Goal: Task Accomplishment & Management: Manage account settings

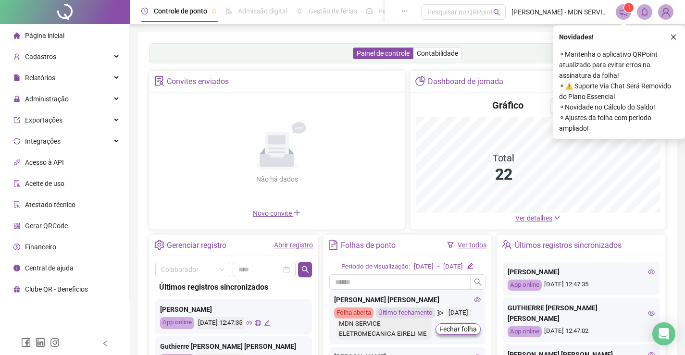
click at [527, 219] on span "Ver detalhes" at bounding box center [533, 218] width 37 height 8
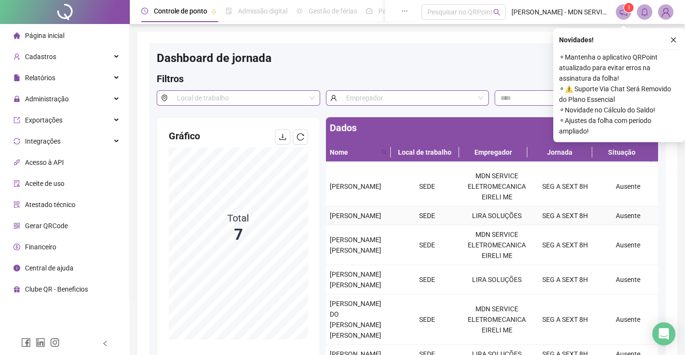
scroll to position [48, 0]
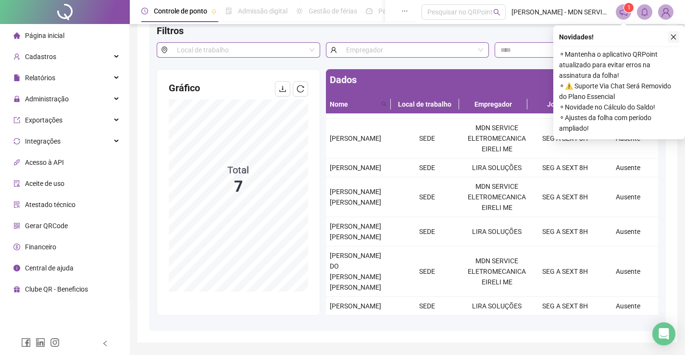
click at [675, 37] on icon "close" at bounding box center [673, 37] width 7 height 7
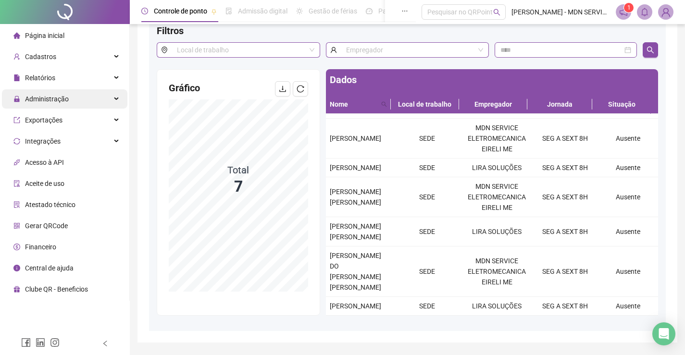
click at [36, 94] on span "Administração" at bounding box center [40, 98] width 55 height 19
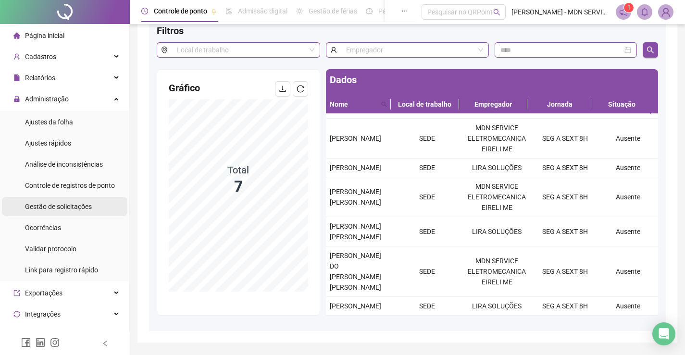
click at [52, 208] on span "Gestão de solicitações" at bounding box center [58, 207] width 67 height 8
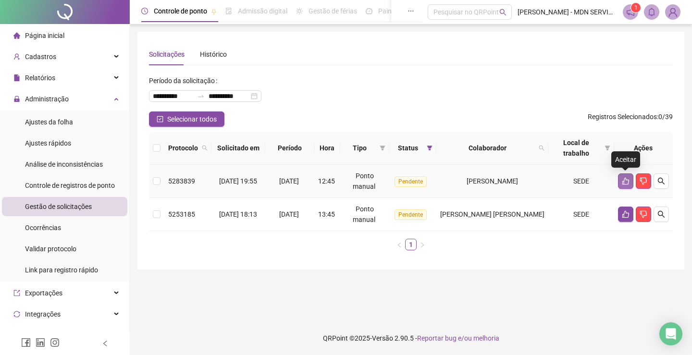
click at [625, 179] on icon "like" at bounding box center [625, 181] width 7 height 7
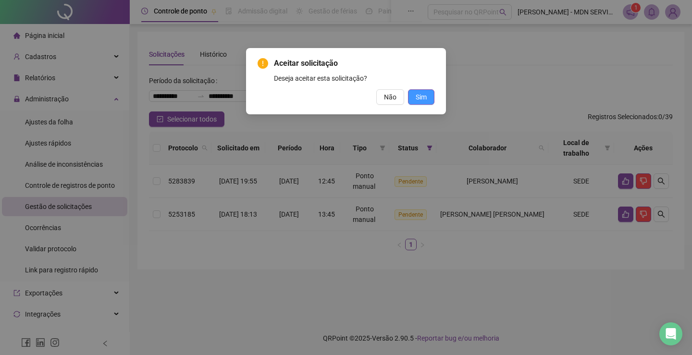
click at [426, 95] on span "Sim" at bounding box center [421, 97] width 11 height 11
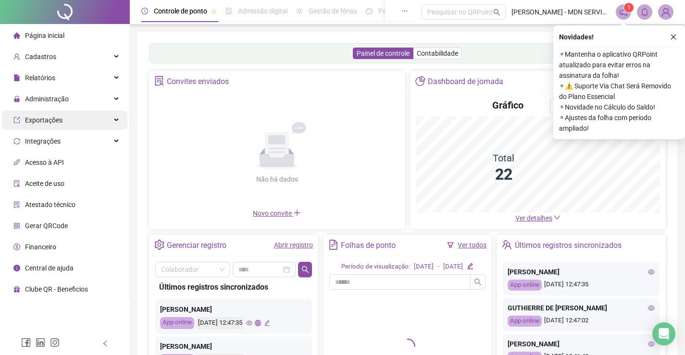
click at [61, 98] on span "Administração" at bounding box center [47, 99] width 44 height 8
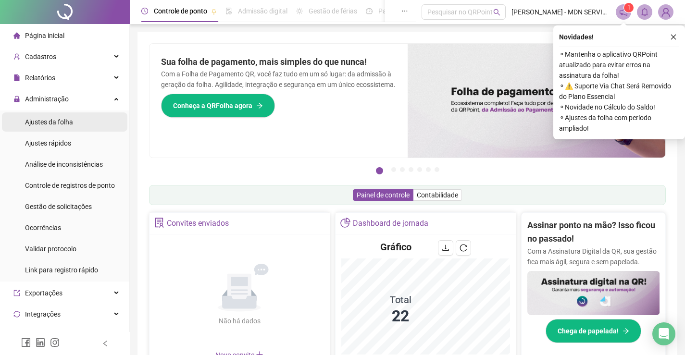
click at [47, 120] on span "Ajustes da folha" at bounding box center [49, 122] width 48 height 8
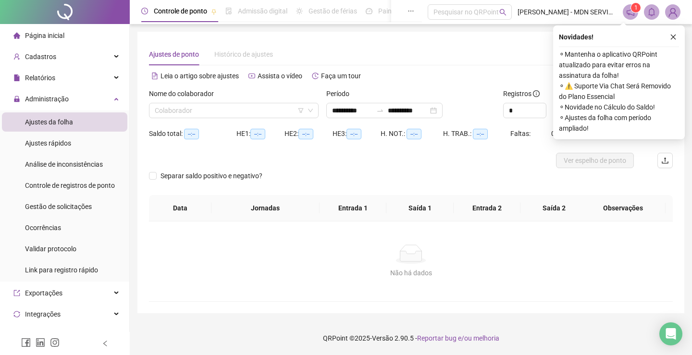
type input "**********"
click at [206, 111] on input "search" at bounding box center [229, 110] width 149 height 14
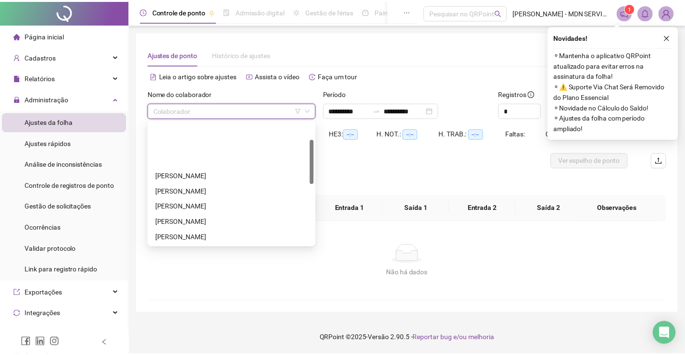
scroll to position [96, 0]
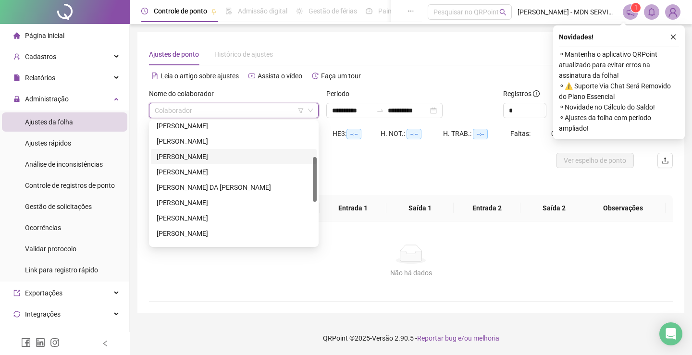
click at [191, 157] on div "[PERSON_NAME]" at bounding box center [234, 156] width 154 height 11
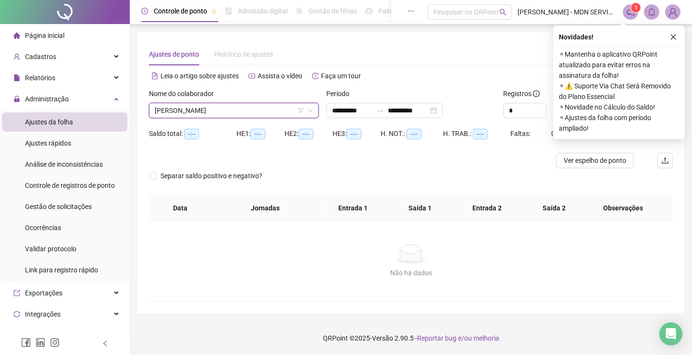
click at [410, 159] on div at bounding box center [345, 160] width 393 height 15
click at [469, 65] on div "**********" at bounding box center [411, 172] width 524 height 258
click at [673, 37] on icon "close" at bounding box center [673, 37] width 7 height 7
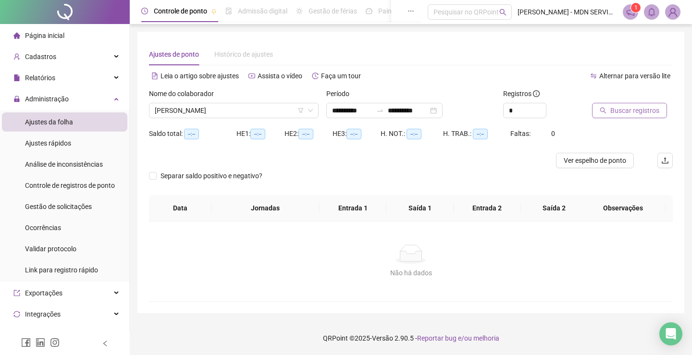
click at [621, 110] on span "Buscar registros" at bounding box center [634, 110] width 49 height 11
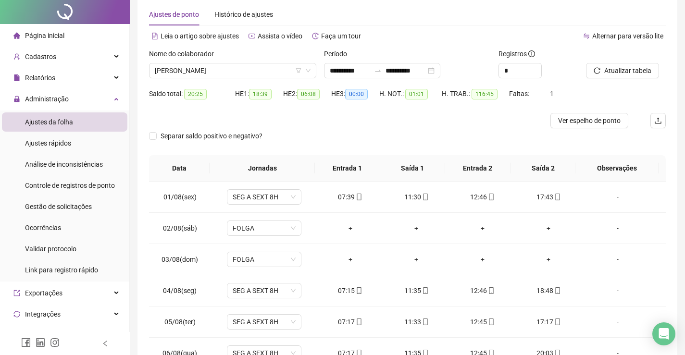
scroll to position [0, 0]
